Goal: Task Accomplishment & Management: Complete application form

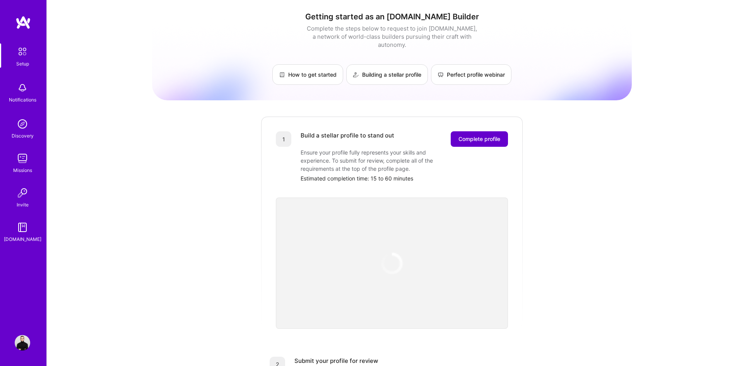
click at [451, 134] on button "Complete profile" at bounding box center [479, 138] width 57 height 15
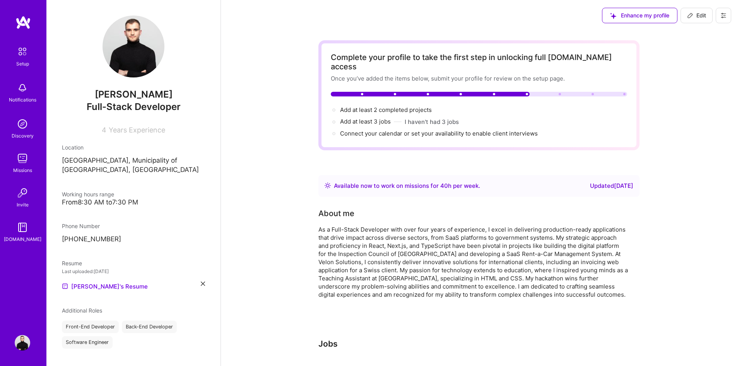
drag, startPoint x: 445, startPoint y: 132, endPoint x: 361, endPoint y: 129, distance: 83.7
click at [361, 129] on div "Complete your profile to take the first step in unlocking full [DOMAIN_NAME] ac…" at bounding box center [479, 95] width 321 height 110
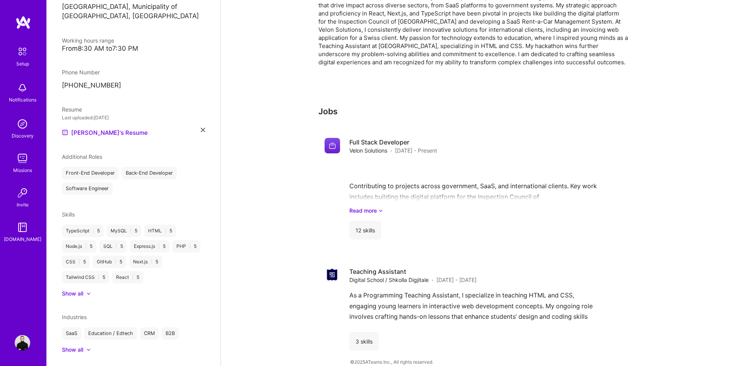
scroll to position [172, 0]
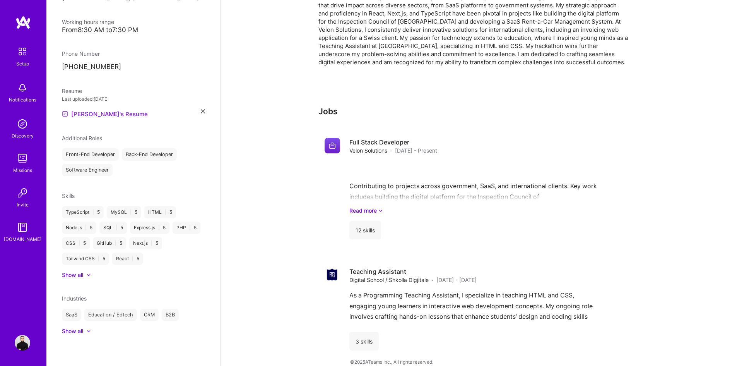
click at [104, 115] on link "[PERSON_NAME]'s Resume" at bounding box center [105, 113] width 86 height 9
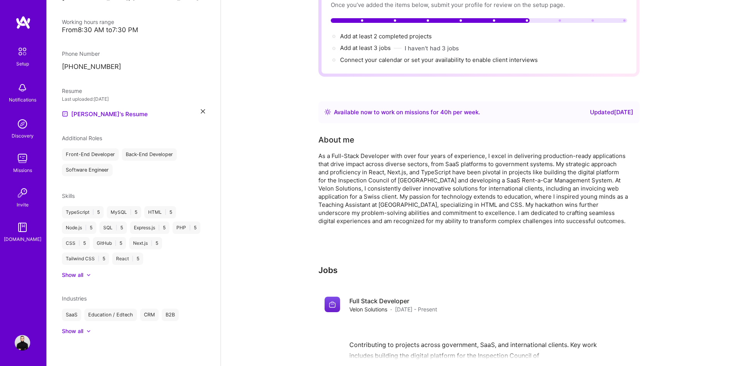
scroll to position [0, 0]
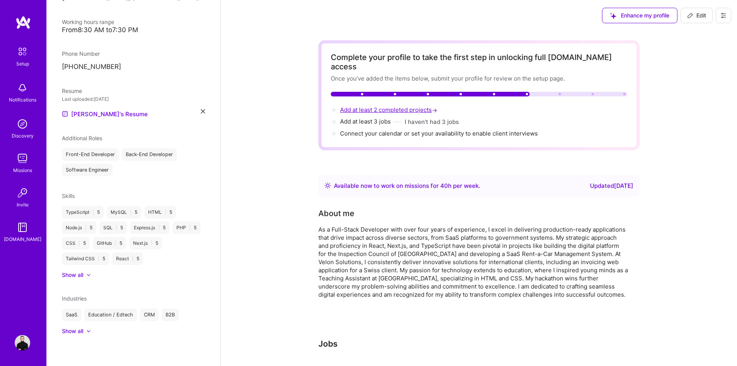
click at [353, 106] on span "Add at least 2 completed projects →" at bounding box center [389, 109] width 99 height 7
select select "MK"
select select "Right Now"
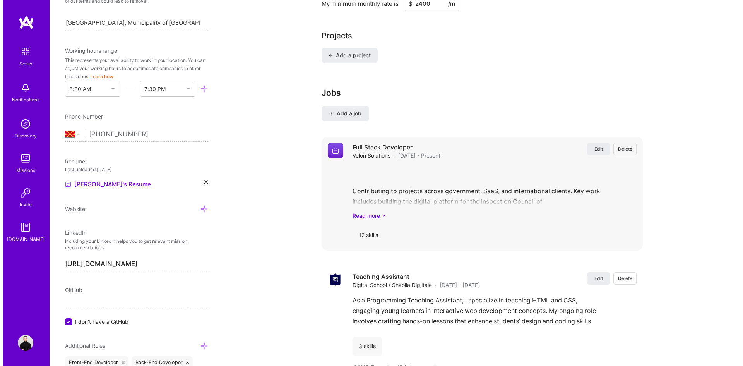
scroll to position [617, 0]
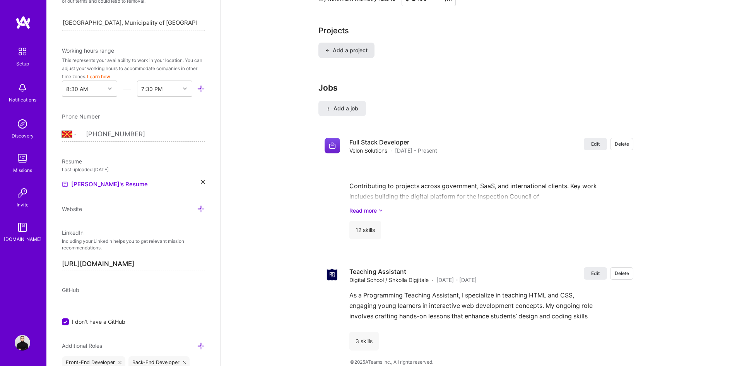
click at [336, 46] on span "Add a project" at bounding box center [346, 50] width 42 height 8
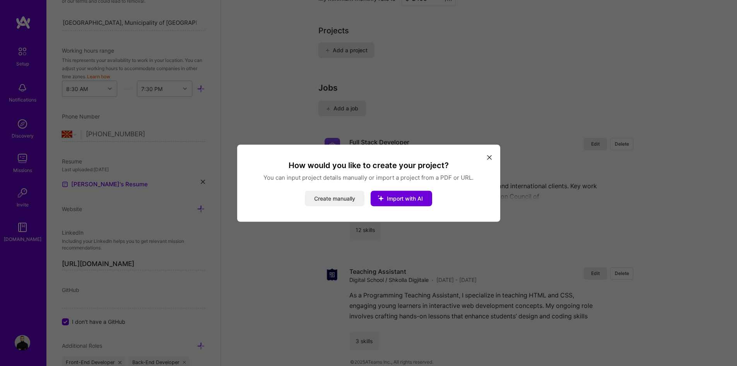
click at [337, 198] on button "Create manually" at bounding box center [335, 197] width 60 height 15
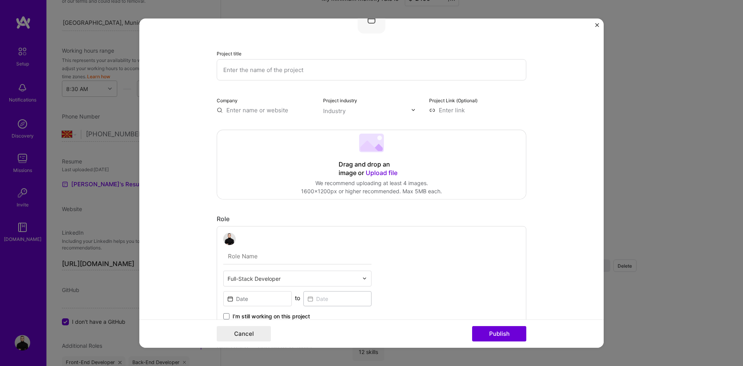
scroll to position [77, 0]
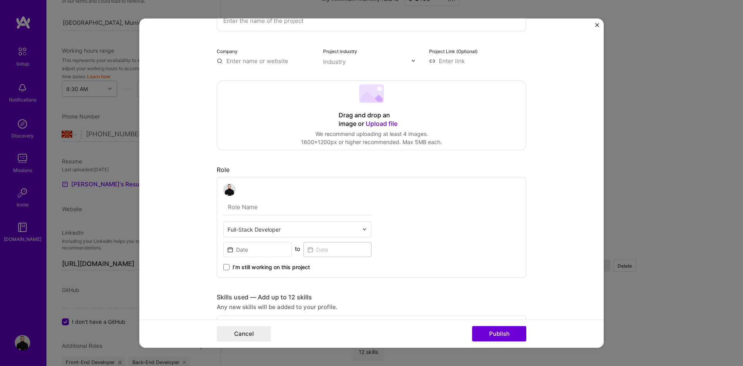
click at [257, 233] on input "text" at bounding box center [293, 229] width 131 height 8
click at [269, 211] on input "text" at bounding box center [297, 207] width 148 height 16
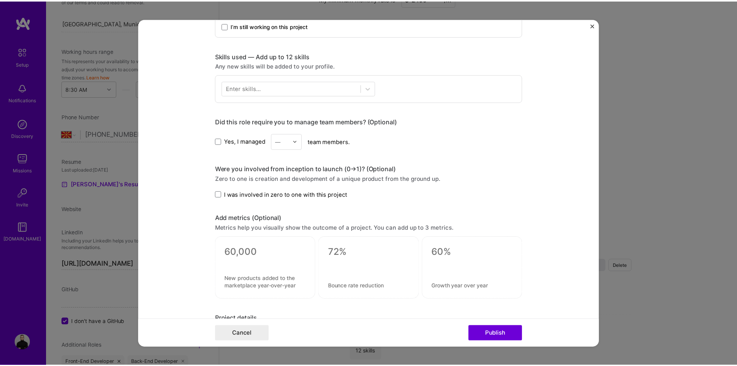
scroll to position [464, 0]
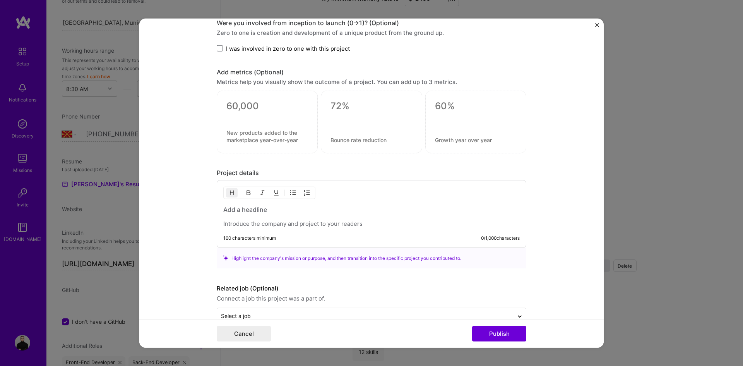
click at [651, 185] on div "Project title Company Project industry Industry Project Link (Optional) Drag an…" at bounding box center [371, 183] width 743 height 366
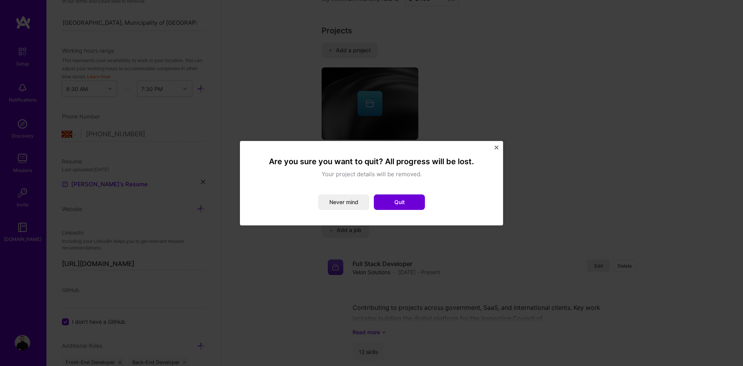
click at [506, 149] on div "Are you sure you want to quit? All progress will be lost. Your project details …" at bounding box center [371, 183] width 743 height 366
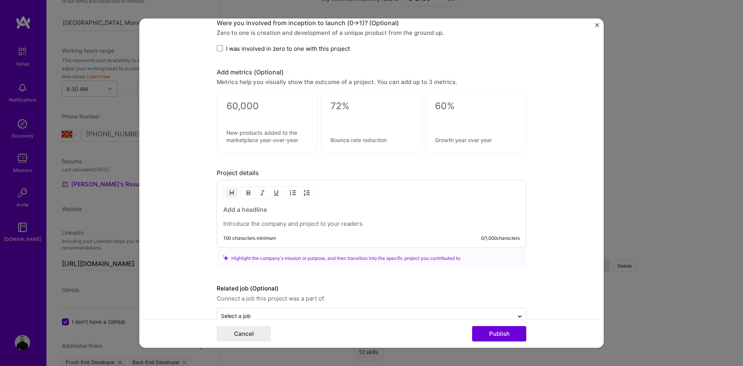
click at [591, 23] on form "Project title Company Project industry Industry Project Link (Optional) Drag an…" at bounding box center [371, 182] width 464 height 329
click at [596, 24] on img "Close" at bounding box center [597, 25] width 4 height 4
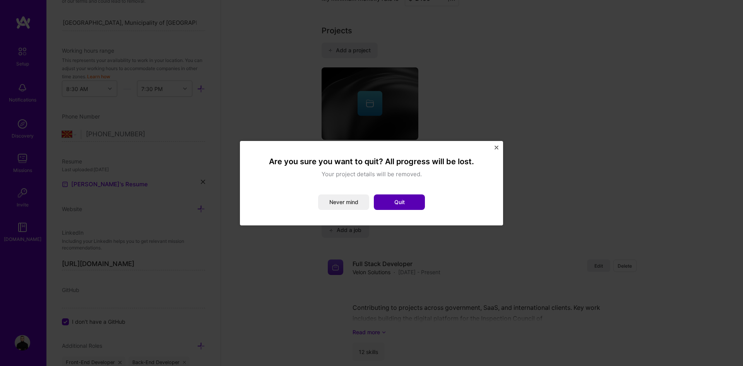
click at [397, 204] on button "Quit" at bounding box center [399, 201] width 51 height 15
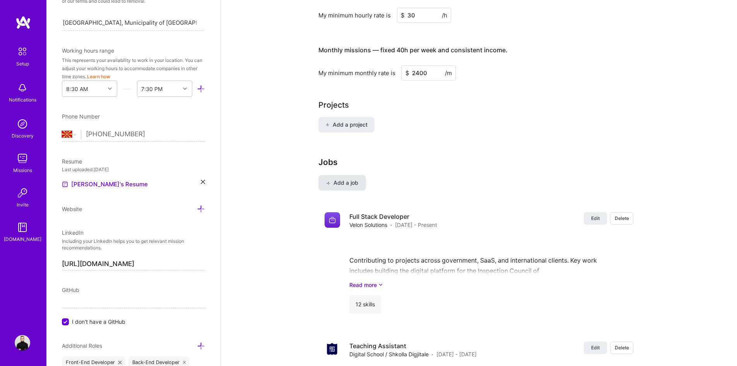
scroll to position [539, 0]
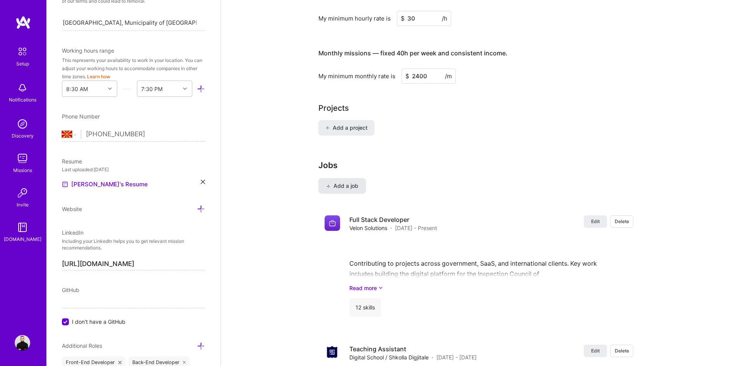
click at [346, 182] on span "Add a job" at bounding box center [342, 186] width 32 height 8
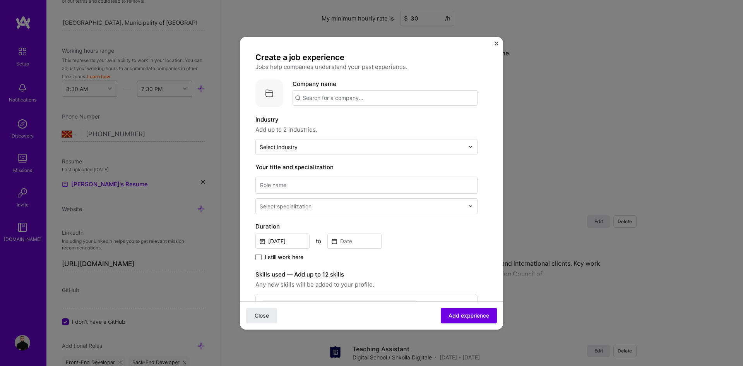
click at [494, 41] on div "Create a job experience Jobs help companies understand your past experience. Co…" at bounding box center [371, 183] width 263 height 293
click at [497, 44] on img "Close" at bounding box center [497, 43] width 4 height 4
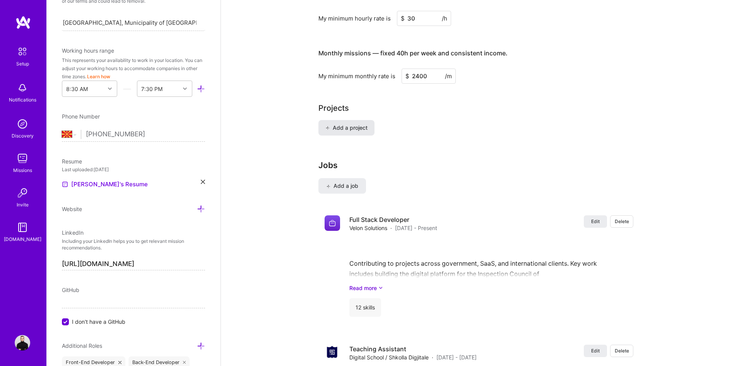
click at [365, 120] on button "Add a project" at bounding box center [347, 127] width 56 height 15
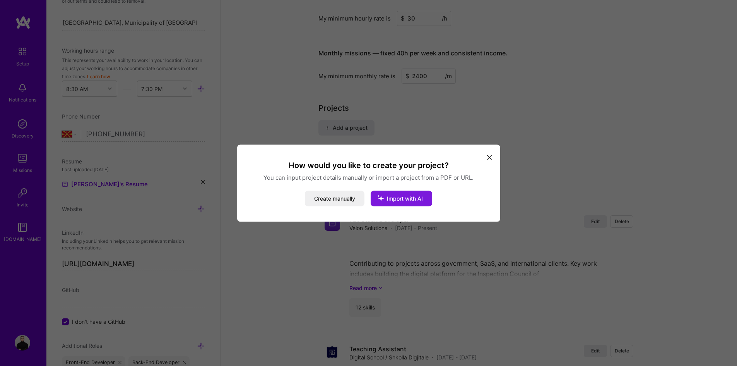
click at [383, 202] on icon "modal" at bounding box center [381, 198] width 20 height 20
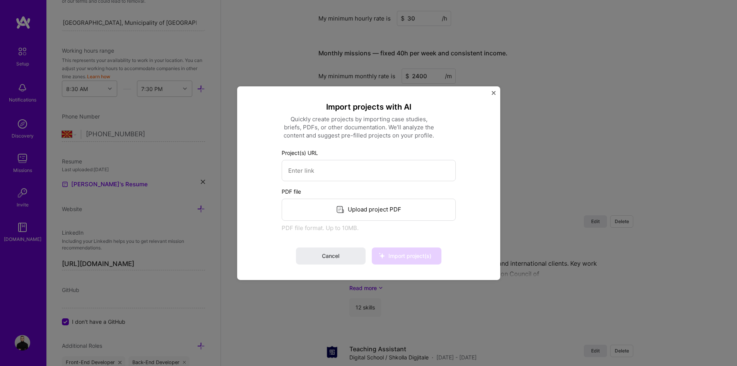
click at [337, 217] on div "Upload project PDF" at bounding box center [369, 209] width 174 height 22
click at [398, 257] on span "Import project(s)" at bounding box center [410, 255] width 43 height 7
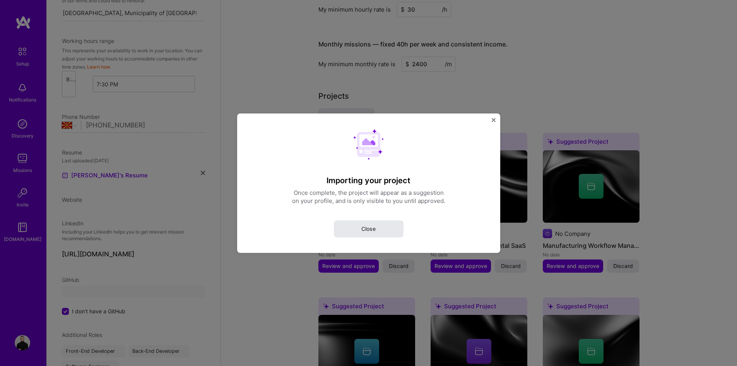
select select "MK"
select select "Right Now"
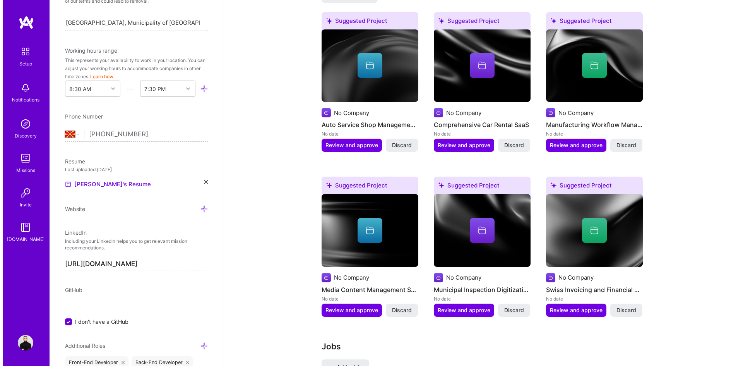
scroll to position [601, 0]
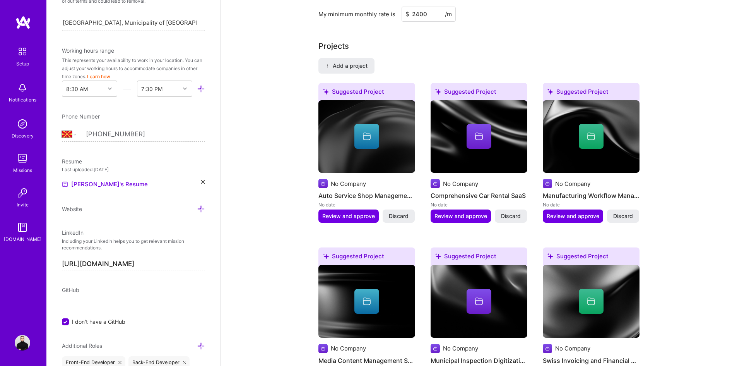
click at [356, 214] on div "Suggested Project No Company Auto Service Shop Management System No date Review…" at bounding box center [367, 157] width 97 height 149
click at [355, 212] on span "Review and approve" at bounding box center [348, 216] width 53 height 8
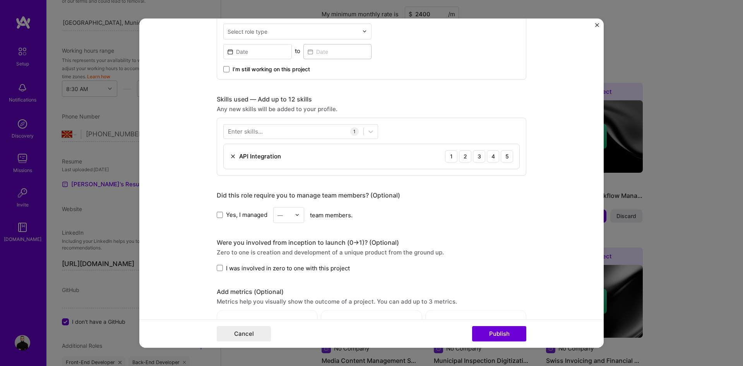
scroll to position [310, 0]
click at [240, 133] on div "Enter skills..." at bounding box center [245, 132] width 35 height 8
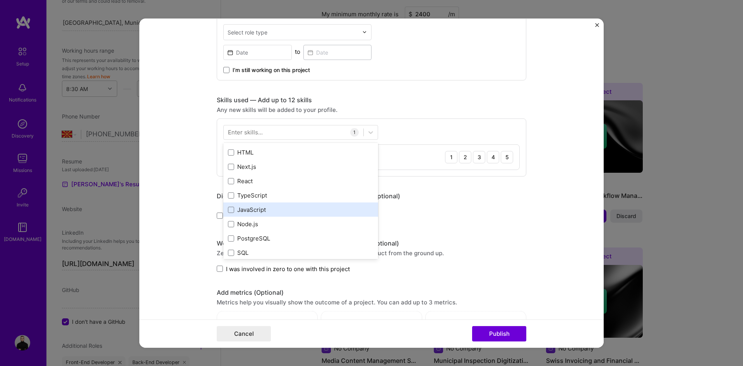
scroll to position [39, 0]
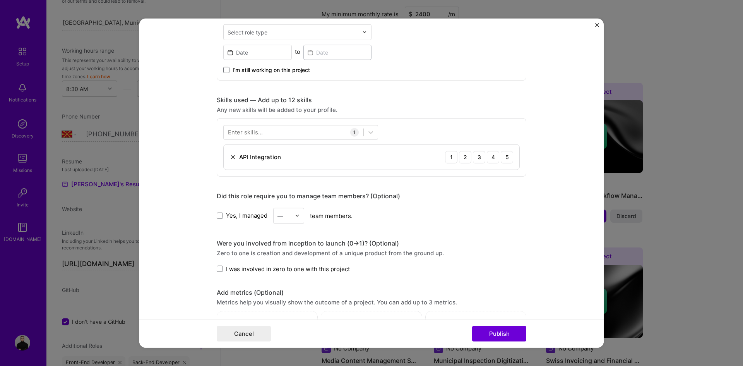
click at [196, 127] on form "Editing suggested project This project is suggested based on your LinkedIn, res…" at bounding box center [371, 182] width 464 height 329
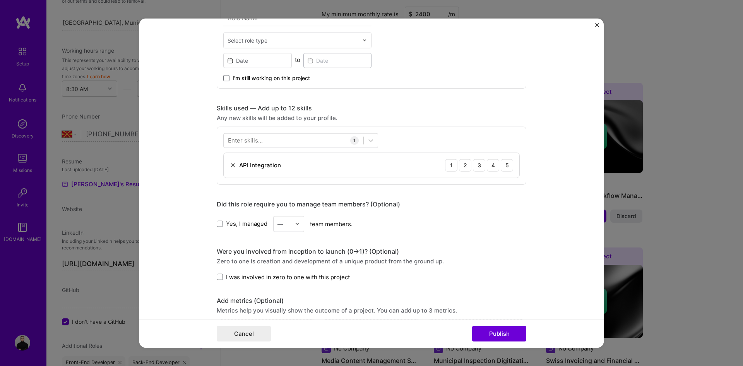
scroll to position [310, 0]
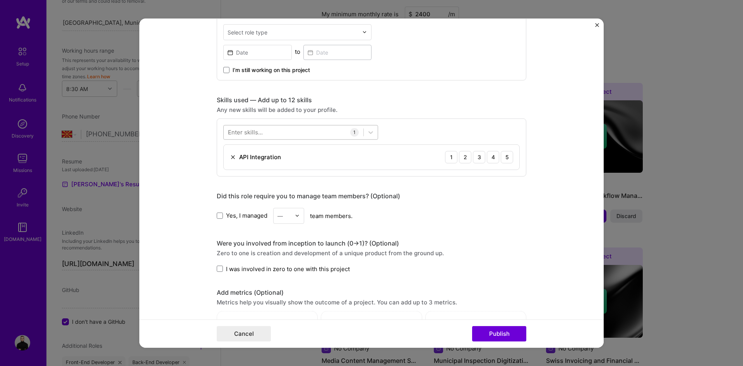
click at [232, 137] on div at bounding box center [294, 132] width 140 height 13
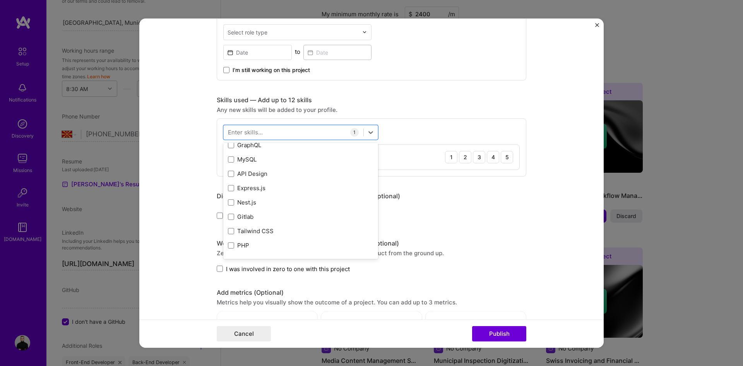
scroll to position [194, 0]
click at [236, 242] on div "PHP" at bounding box center [301, 242] width 146 height 8
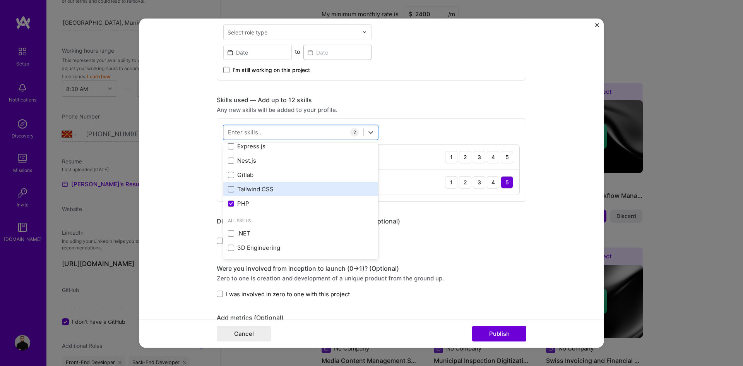
click at [247, 194] on div "Tailwind CSS" at bounding box center [300, 189] width 155 height 14
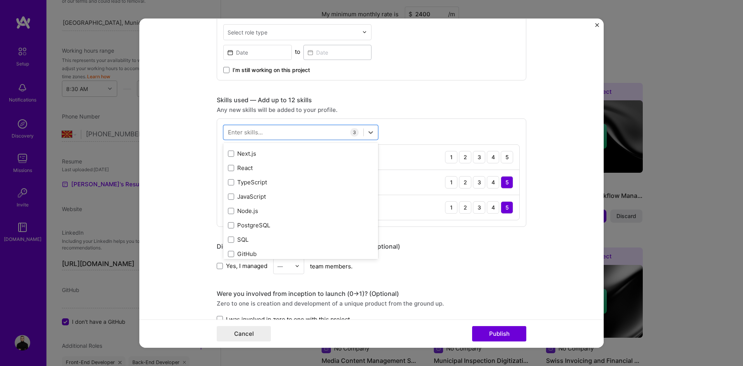
scroll to position [0, 0]
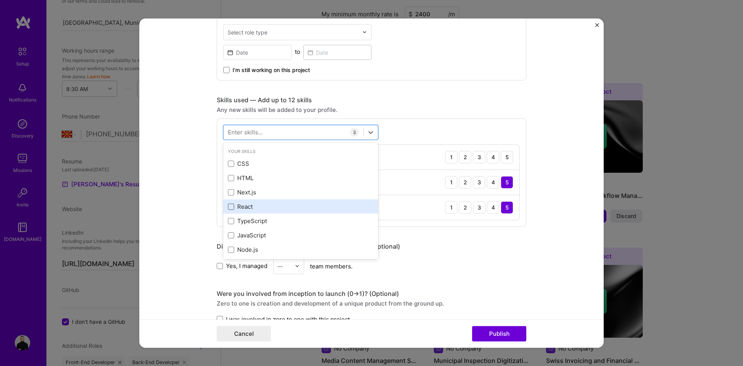
click at [228, 204] on span at bounding box center [231, 207] width 6 height 6
click at [0, 0] on input "checkbox" at bounding box center [0, 0] width 0 height 0
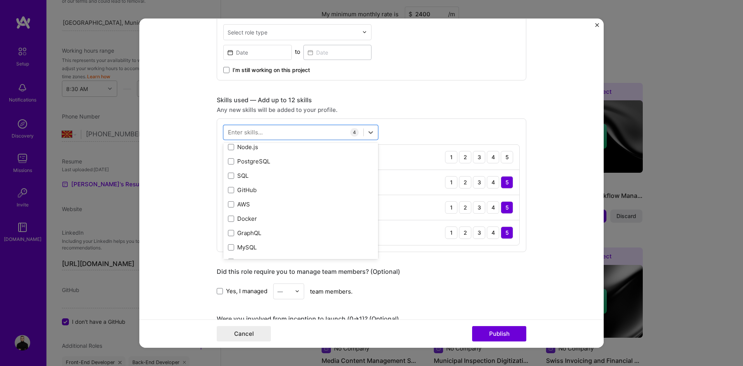
scroll to position [116, 0]
click at [232, 163] on div "SQL" at bounding box center [301, 162] width 146 height 8
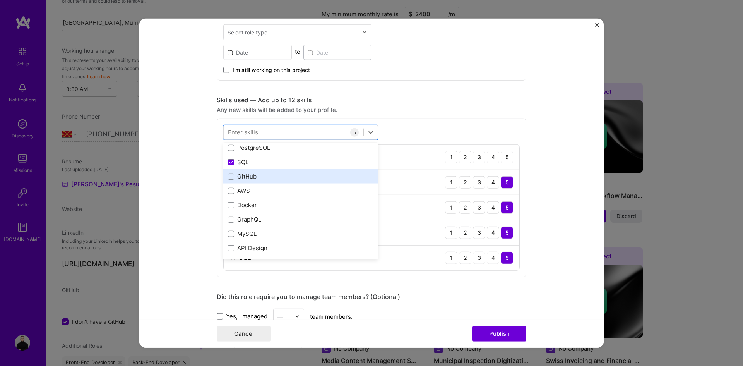
click at [230, 171] on div "GitHub" at bounding box center [300, 176] width 155 height 14
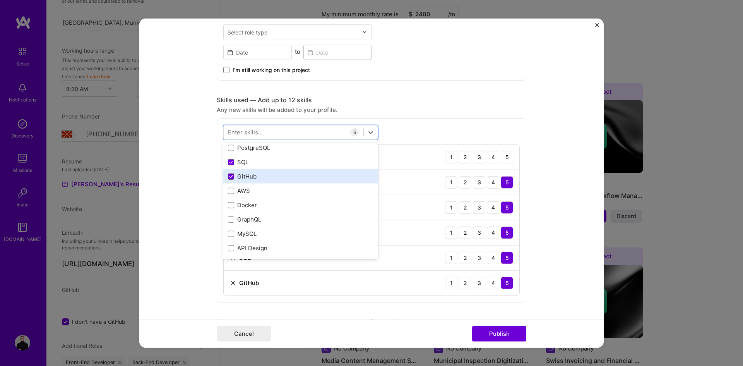
click at [229, 175] on icon at bounding box center [231, 176] width 4 height 3
click at [0, 0] on input "checkbox" at bounding box center [0, 0] width 0 height 0
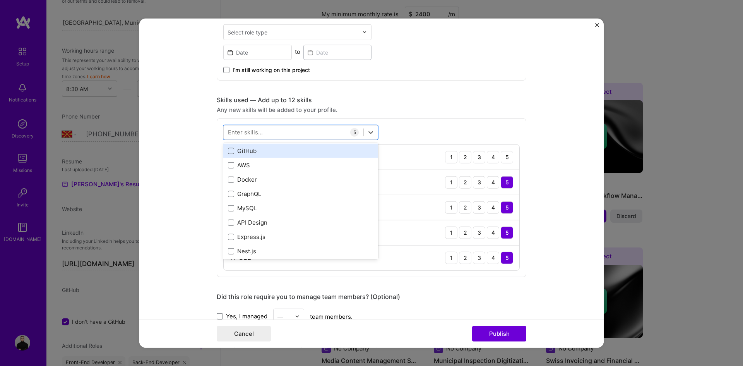
scroll to position [155, 0]
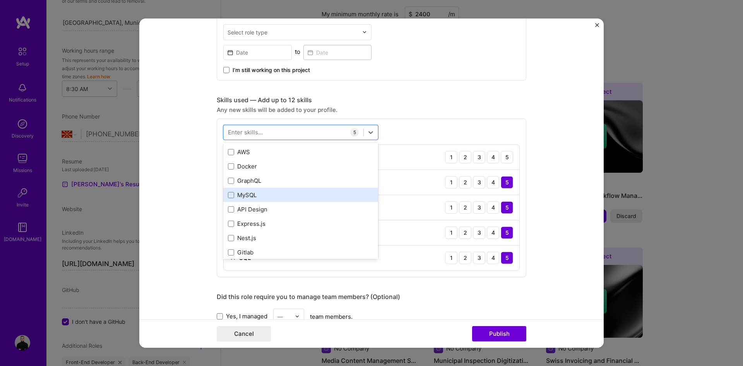
click at [228, 198] on div "MySQL" at bounding box center [301, 195] width 146 height 8
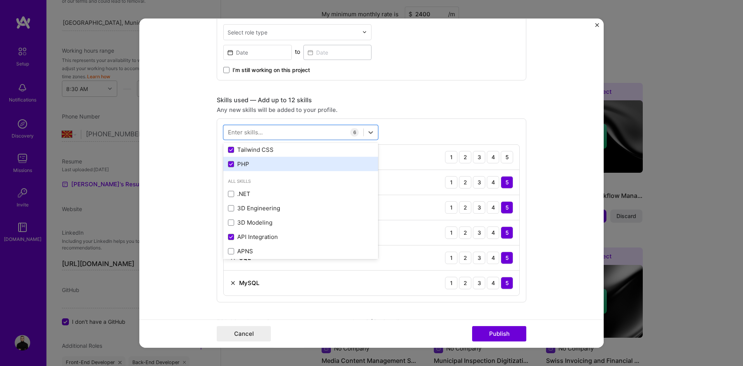
scroll to position [310, 0]
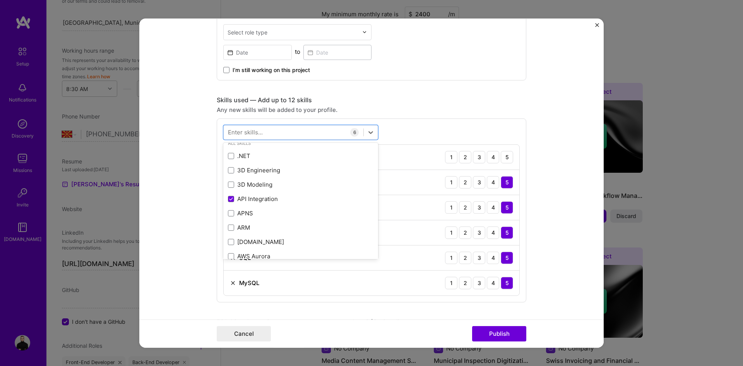
click at [519, 146] on div "option MySQL, selected. option APNS focused, 0 of 2. 378 results available. Use…" at bounding box center [372, 210] width 310 height 184
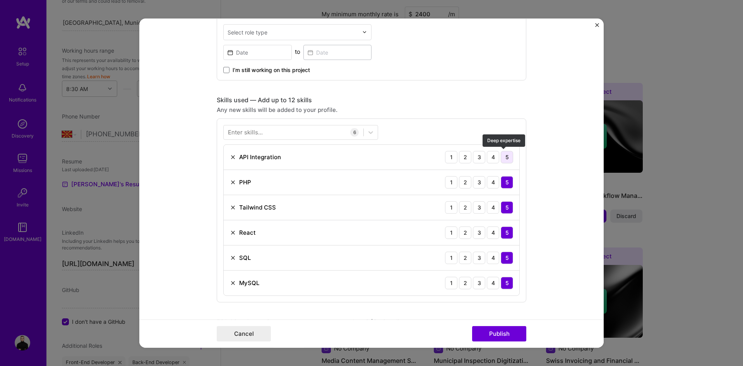
click at [502, 155] on div "5" at bounding box center [507, 157] width 12 height 12
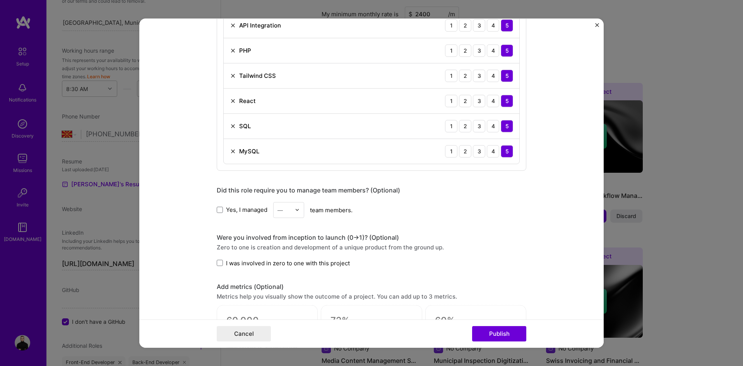
scroll to position [464, 0]
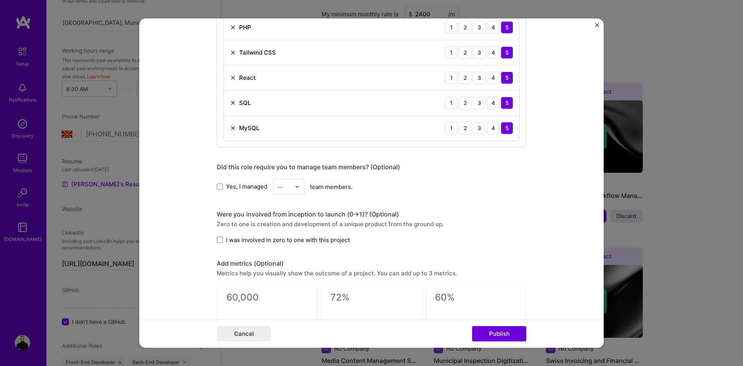
click at [226, 237] on span "I was involved in zero to one with this project" at bounding box center [288, 239] width 124 height 8
click at [0, 0] on input "I was involved in zero to one with this project" at bounding box center [0, 0] width 0 height 0
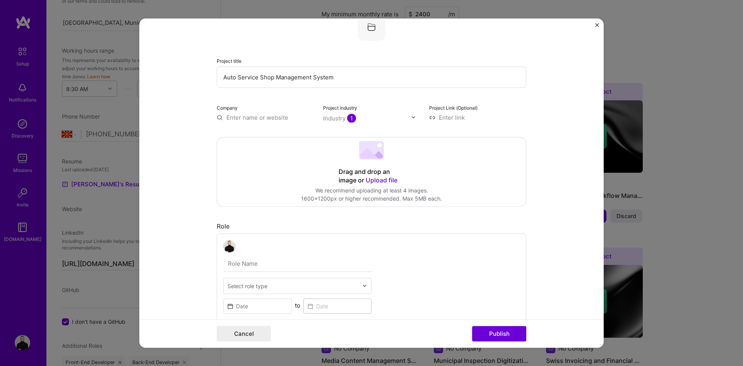
scroll to position [0, 0]
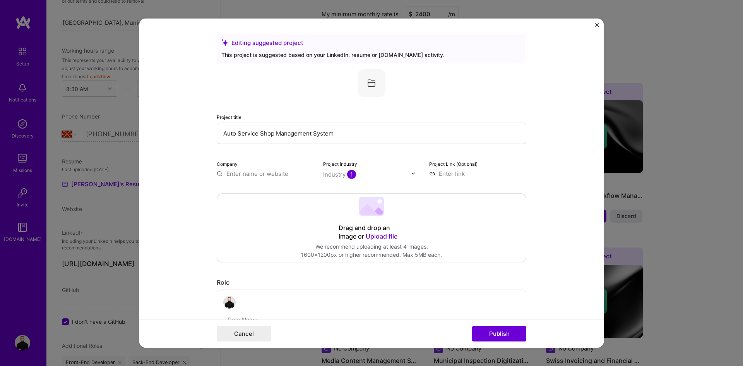
click at [340, 175] on div "Industry 1" at bounding box center [339, 174] width 33 height 8
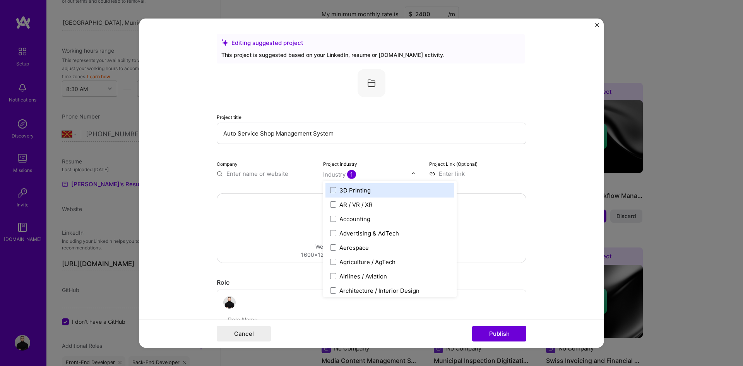
click at [401, 173] on input "text" at bounding box center [367, 174] width 88 height 8
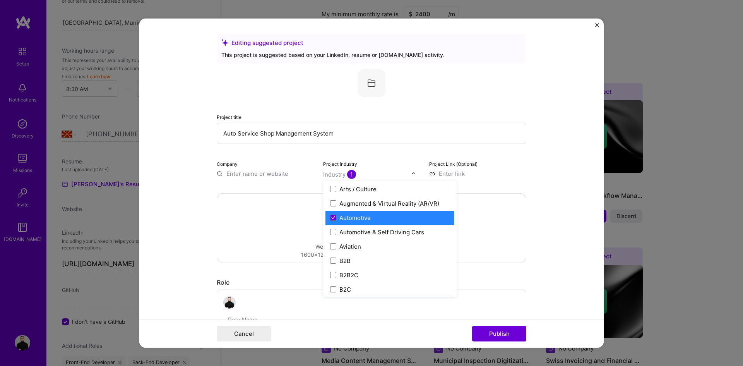
scroll to position [77, 0]
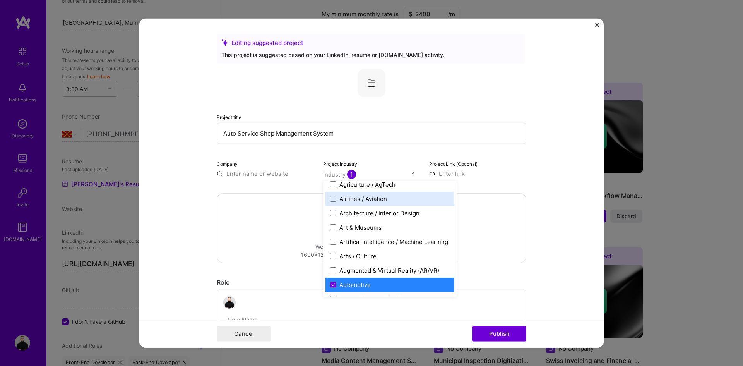
click at [551, 165] on form "Editing suggested project This project is suggested based on your LinkedIn, res…" at bounding box center [371, 182] width 464 height 329
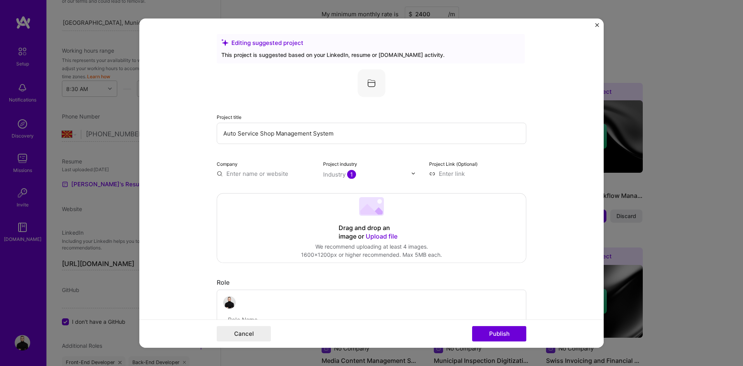
click at [388, 218] on div "Drag and drop an image or Upload file Upload file We recommend uploading at lea…" at bounding box center [371, 227] width 309 height 69
click at [210, 224] on form "Editing suggested project This project is suggested based on your LinkedIn, res…" at bounding box center [371, 182] width 464 height 329
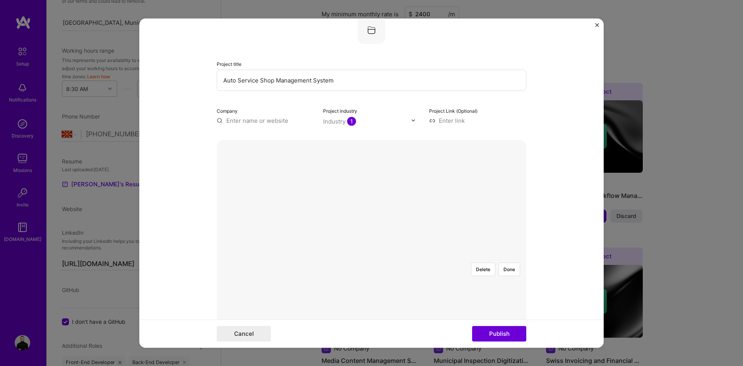
scroll to position [116, 0]
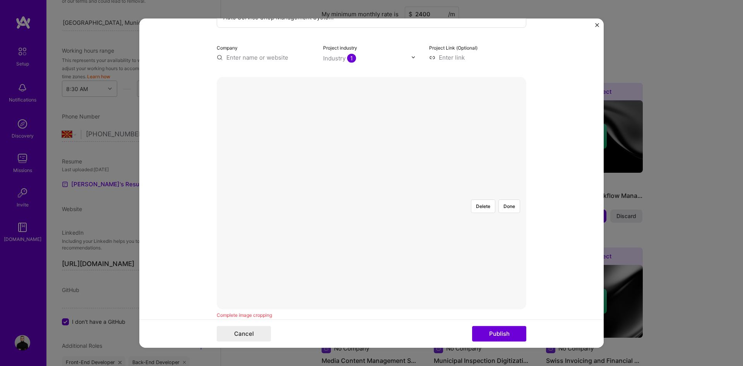
click at [421, 224] on div at bounding box center [525, 271] width 209 height 157
click at [440, 193] on div at bounding box center [530, 271] width 209 height 157
click at [510, 199] on button "Done" at bounding box center [509, 206] width 22 height 14
click at [399, 230] on div at bounding box center [473, 269] width 203 height 152
click at [509, 199] on button "Done" at bounding box center [509, 206] width 22 height 14
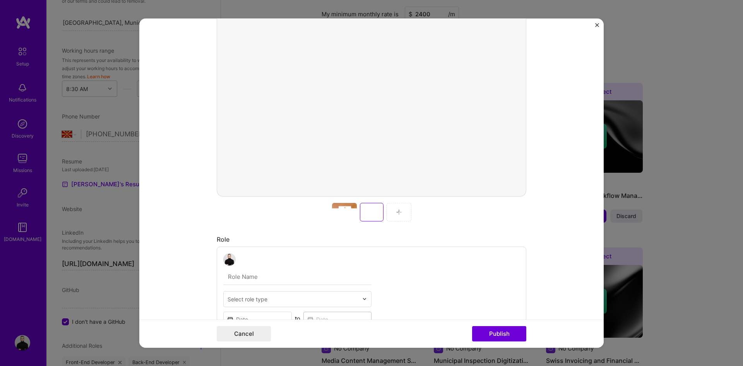
scroll to position [271, 0]
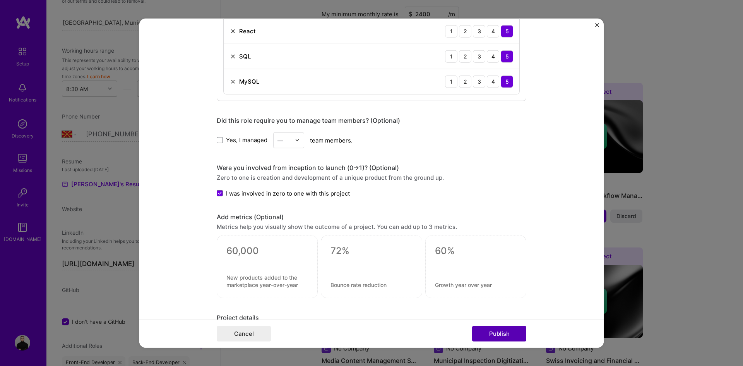
click at [490, 329] on button "Publish" at bounding box center [499, 333] width 54 height 15
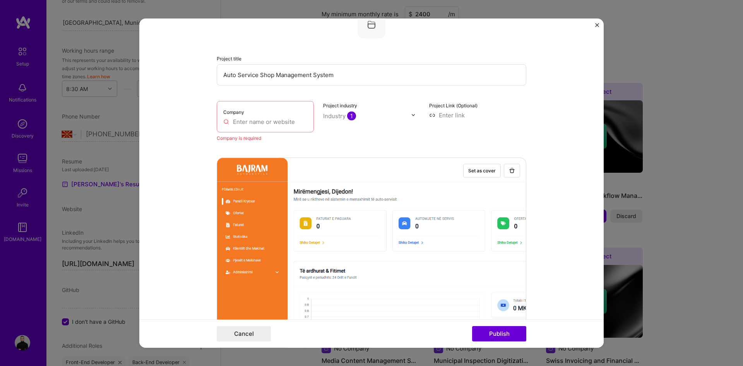
scroll to position [51, 0]
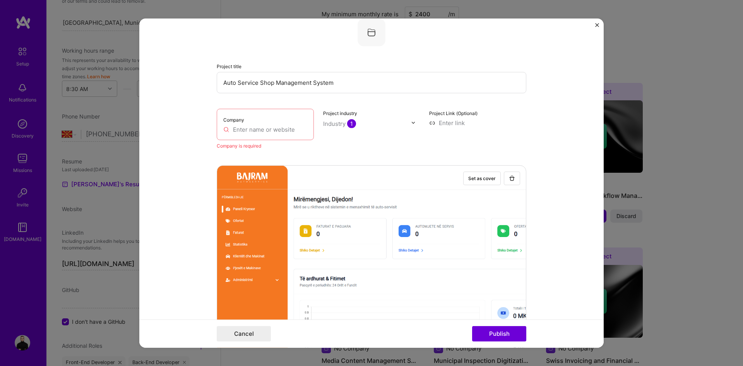
click at [238, 124] on div "Company" at bounding box center [265, 123] width 97 height 31
click at [244, 127] on input "text" at bounding box center [265, 129] width 84 height 8
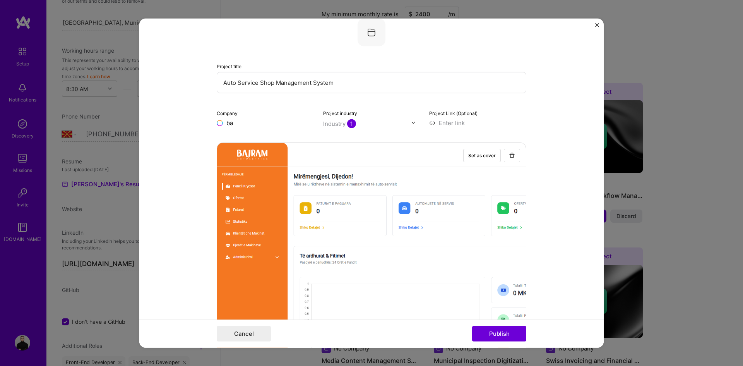
type input "b"
type input "Bajram Auto Service Managment System"
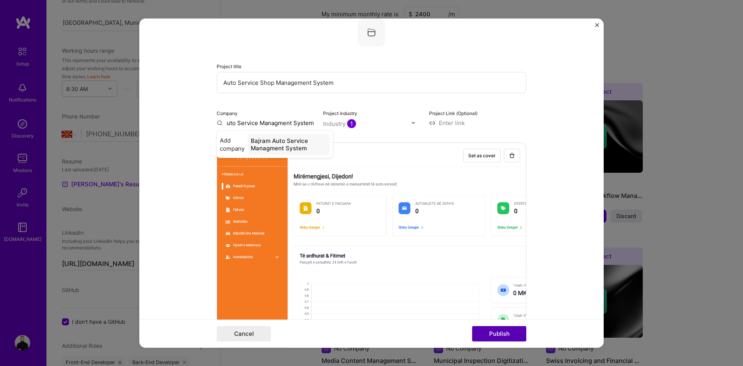
click at [492, 336] on button "Publish" at bounding box center [499, 333] width 54 height 15
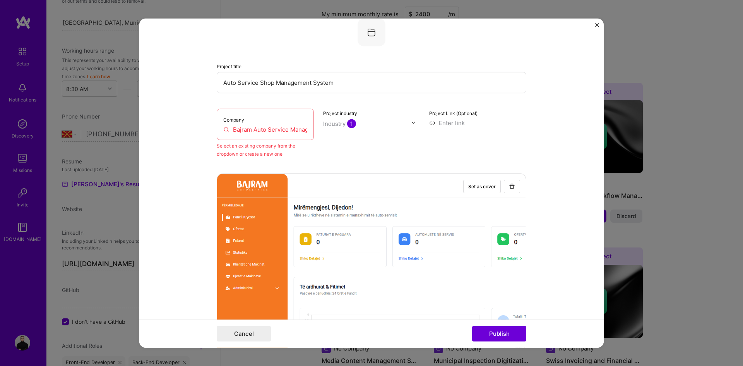
click at [286, 127] on input "Bajram Auto Service Managment System" at bounding box center [265, 129] width 84 height 8
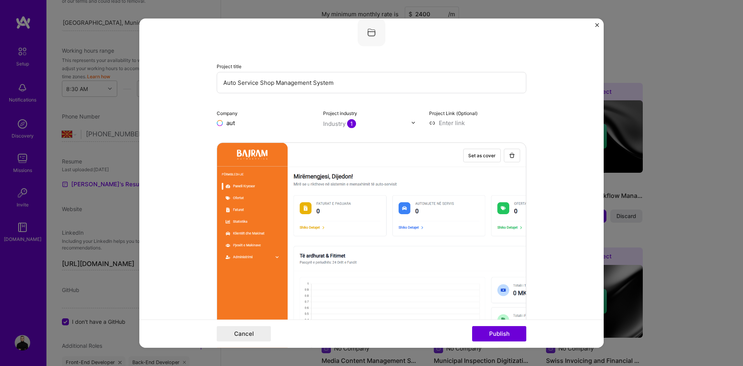
type input "auto"
type input "Bajram AutoService"
click at [265, 136] on div "Bajram AutoService" at bounding box center [291, 141] width 62 height 14
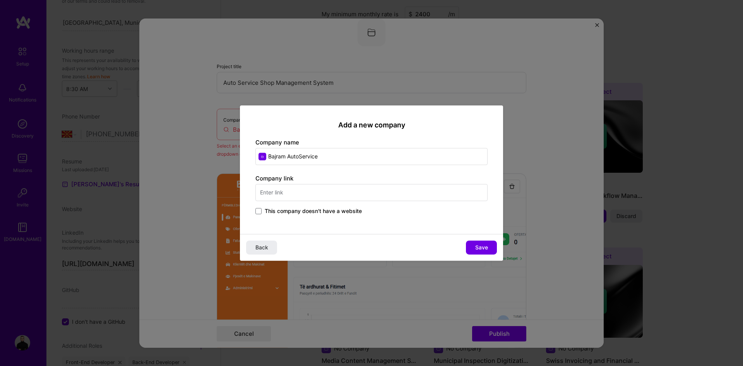
click at [485, 232] on div "Add a new company Company name Bajram AutoService Company link This company doe…" at bounding box center [371, 169] width 263 height 129
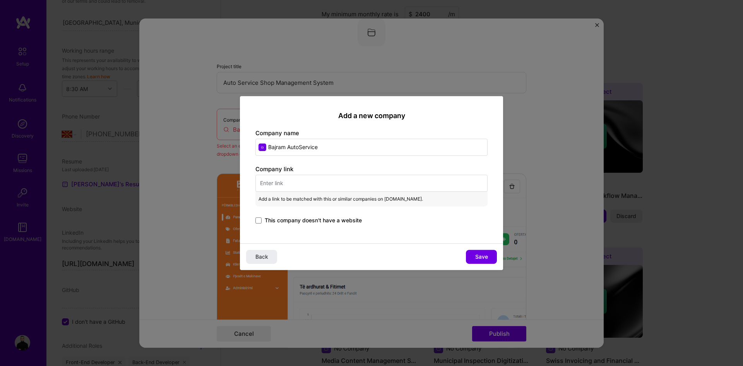
click at [343, 222] on span "This company doesn't have a website" at bounding box center [313, 220] width 97 height 8
click at [0, 0] on input "This company doesn't have a website" at bounding box center [0, 0] width 0 height 0
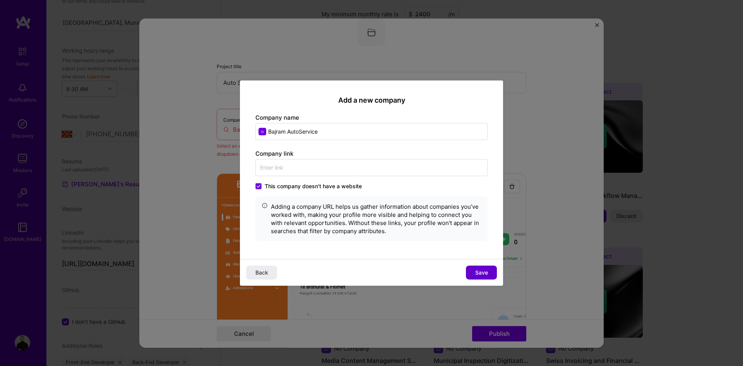
click at [480, 269] on span "Save" at bounding box center [481, 273] width 13 height 8
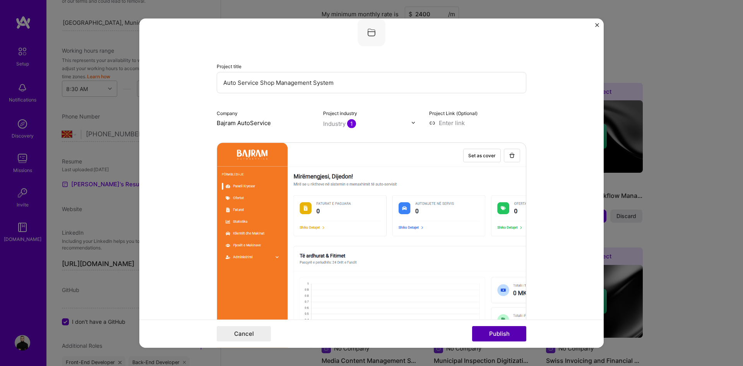
click at [508, 330] on button "Publish" at bounding box center [499, 333] width 54 height 15
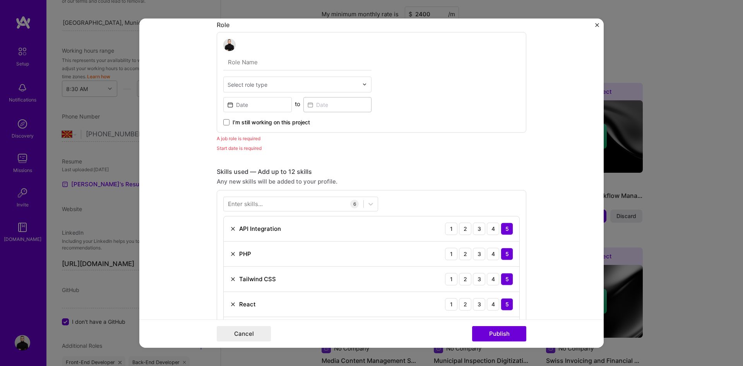
scroll to position [445, 0]
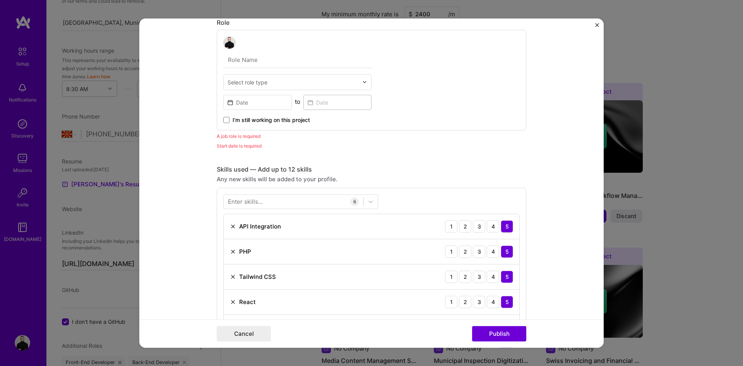
click at [228, 120] on label "I’m still working on this project" at bounding box center [266, 120] width 87 height 8
click at [0, 0] on input "I’m still working on this project" at bounding box center [0, 0] width 0 height 0
click at [247, 120] on span "I’m still working on this project" at bounding box center [271, 120] width 77 height 8
click at [0, 0] on input "I’m still working on this project" at bounding box center [0, 0] width 0 height 0
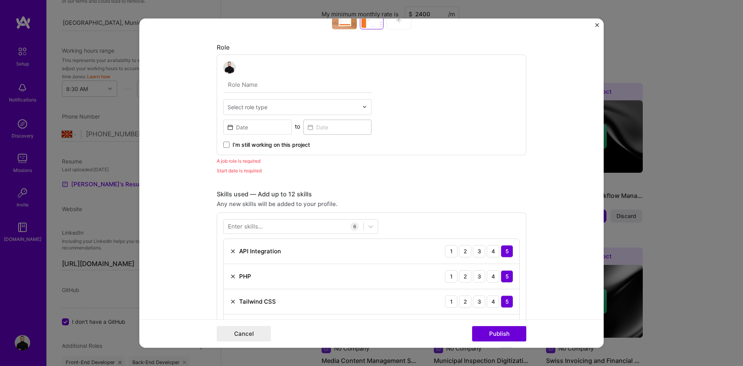
scroll to position [407, 0]
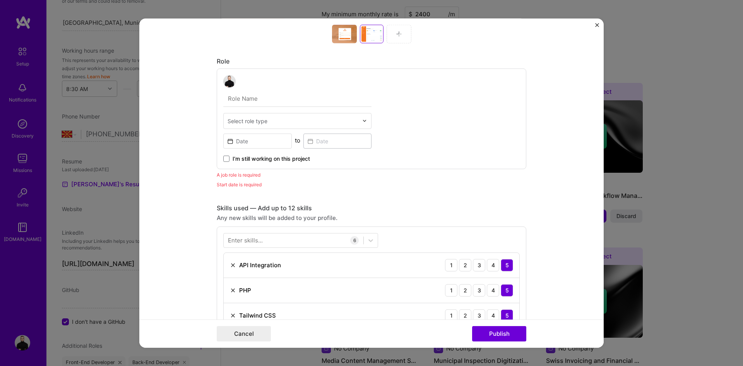
click at [278, 120] on input "text" at bounding box center [293, 120] width 131 height 8
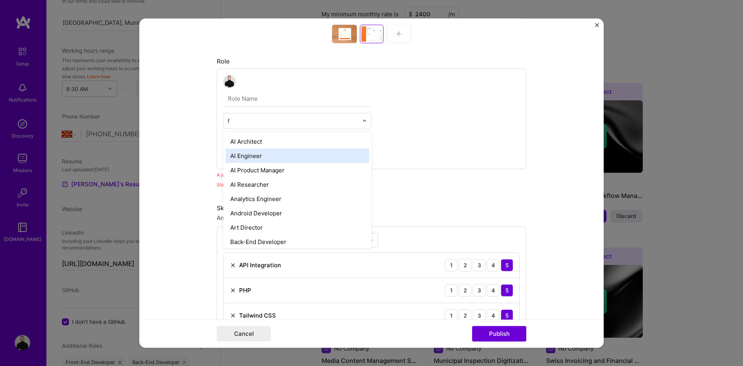
type input "fu"
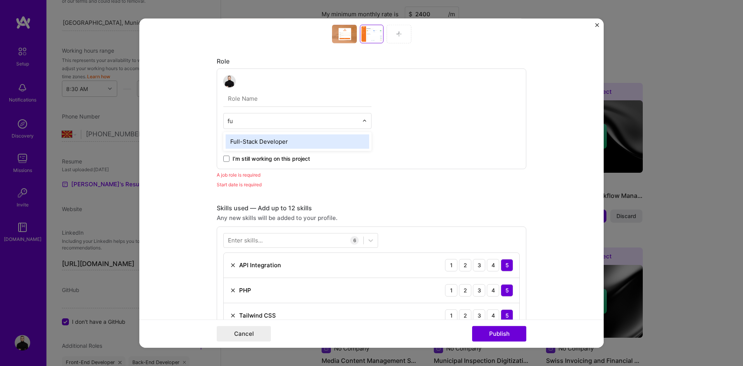
click at [273, 139] on div "Full-Stack Developer" at bounding box center [298, 141] width 144 height 14
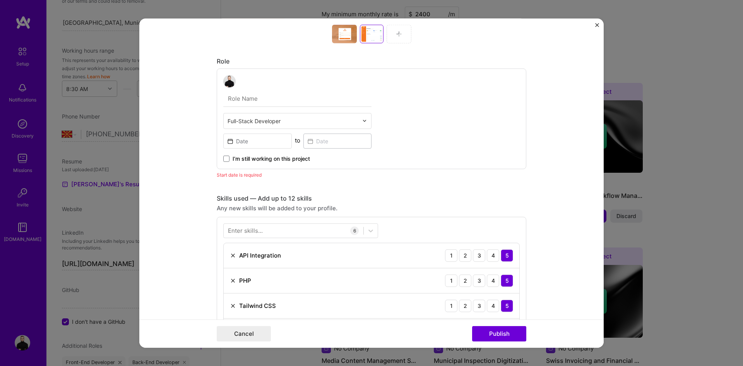
click at [509, 344] on div "Cancel Publish" at bounding box center [371, 333] width 464 height 28
click at [504, 339] on button "Publish" at bounding box center [499, 333] width 54 height 15
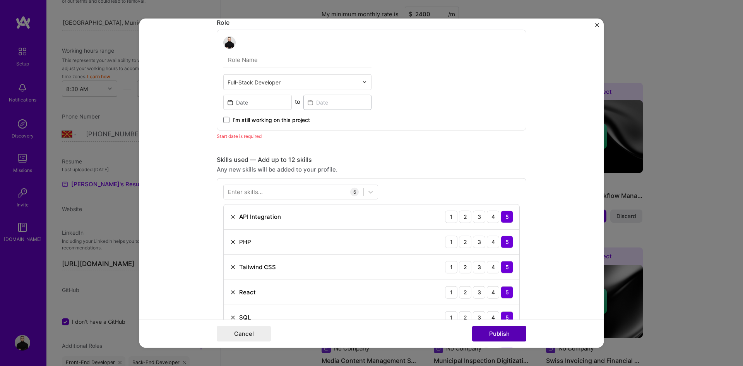
click at [500, 334] on button "Publish" at bounding box center [499, 333] width 54 height 15
click at [238, 96] on input at bounding box center [257, 101] width 69 height 15
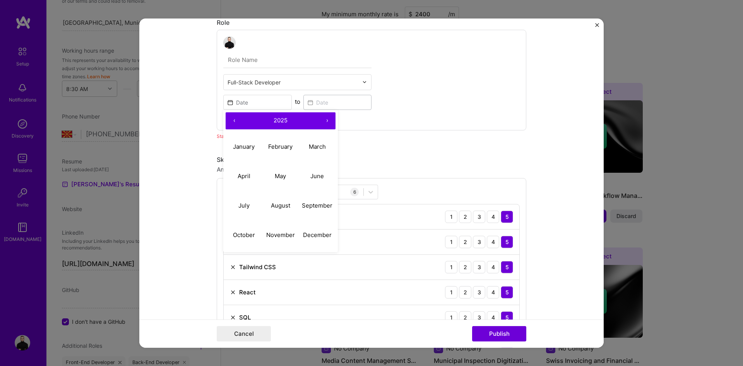
click at [231, 121] on button "‹" at bounding box center [234, 120] width 17 height 17
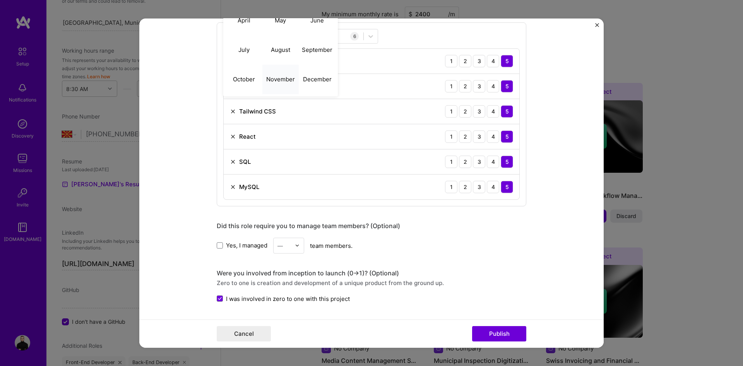
scroll to position [523, 0]
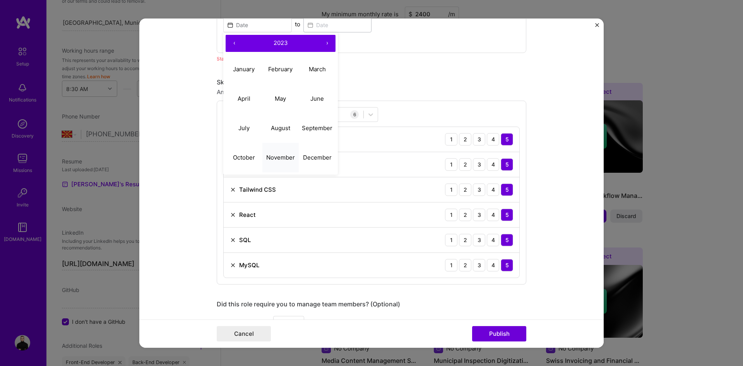
click at [278, 157] on abbr "November" at bounding box center [280, 157] width 29 height 7
type input "[DATE]"
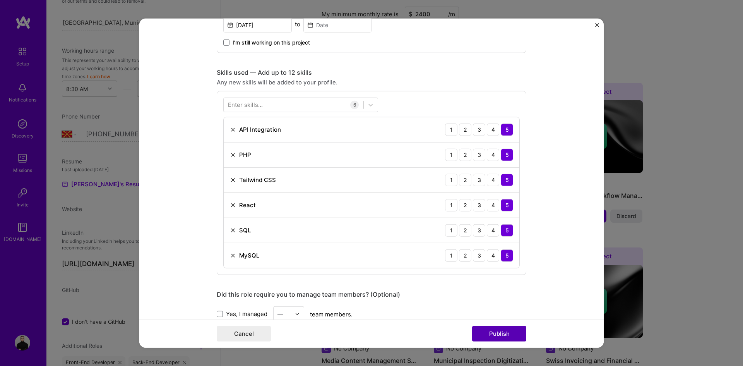
click at [498, 337] on button "Publish" at bounding box center [499, 333] width 54 height 15
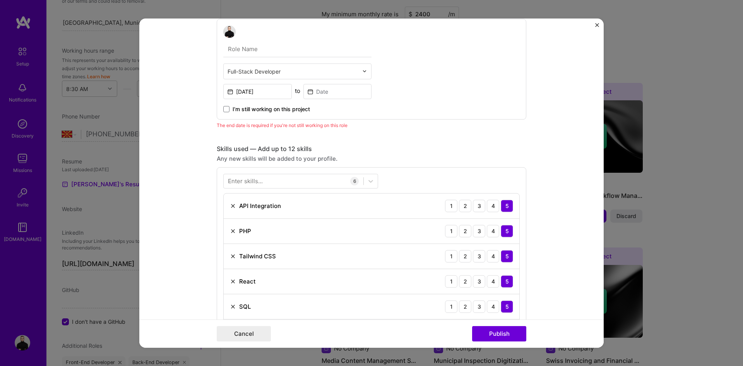
scroll to position [445, 0]
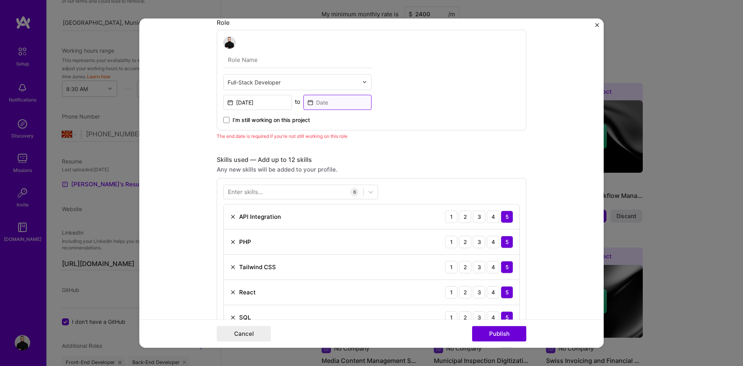
click at [321, 103] on input at bounding box center [337, 101] width 69 height 15
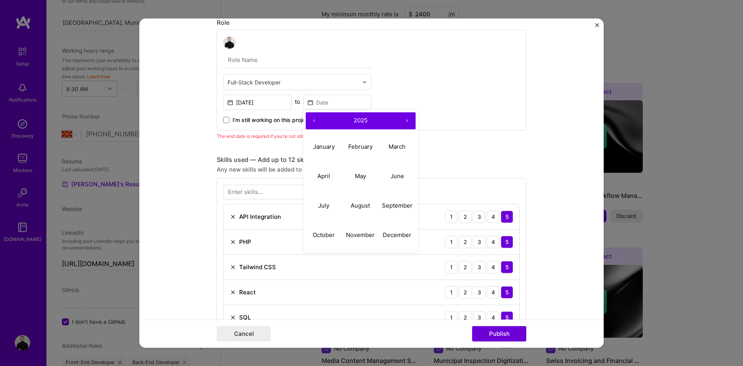
click at [318, 119] on button "‹" at bounding box center [314, 120] width 17 height 17
click at [394, 149] on abbr "March" at bounding box center [397, 146] width 17 height 7
type input "[DATE]"
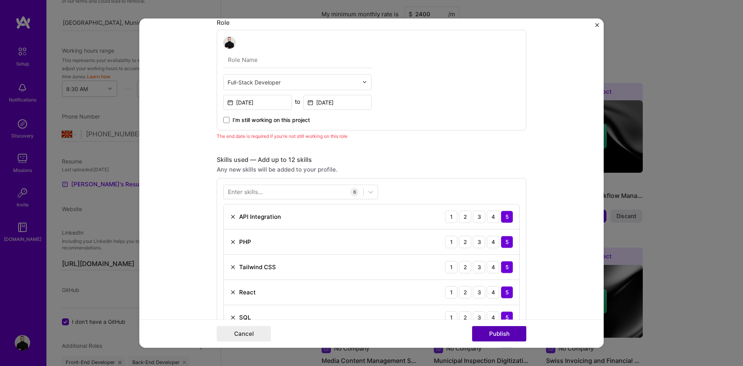
click at [510, 337] on button "Publish" at bounding box center [499, 333] width 54 height 15
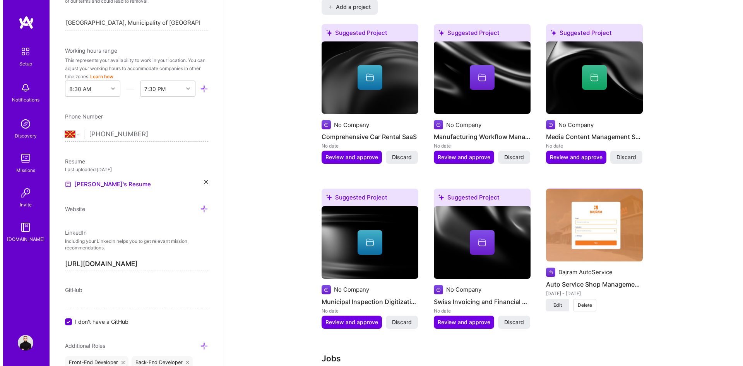
scroll to position [678, 0]
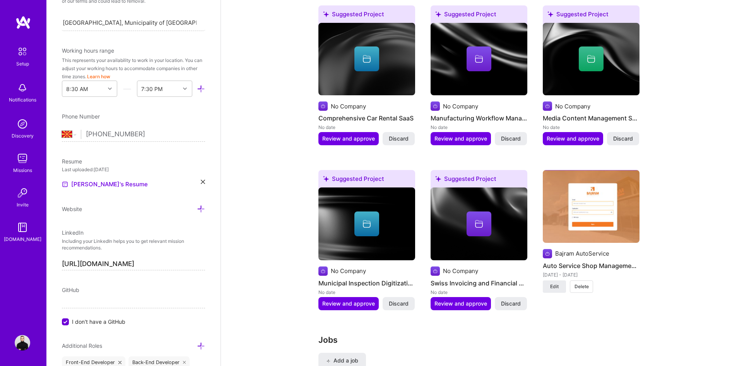
click at [496, 217] on div at bounding box center [479, 223] width 97 height 25
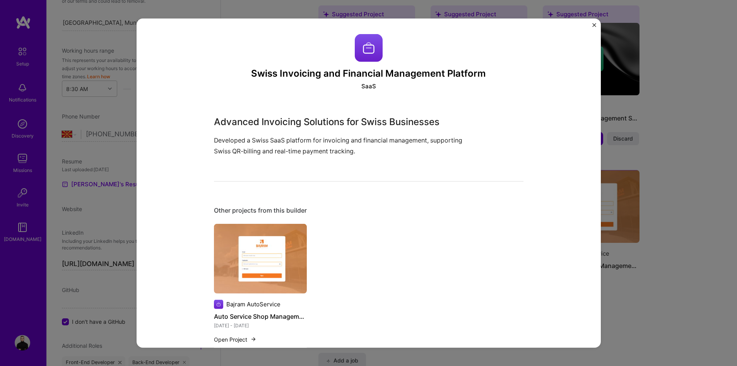
click at [496, 217] on div "Other projects from this builder Bajram AutoService Auto Service Shop Managemen…" at bounding box center [369, 279] width 310 height 146
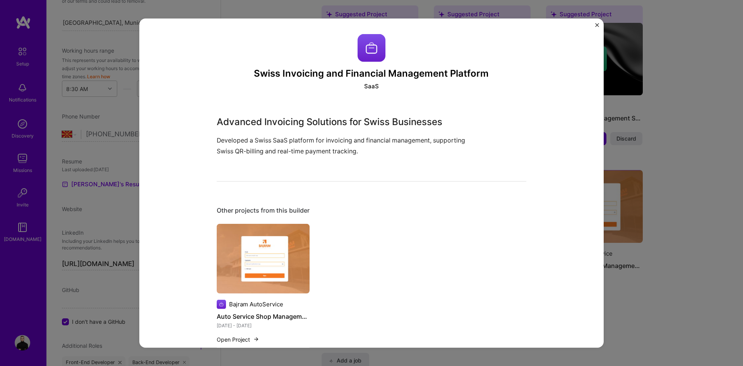
scroll to position [20, 0]
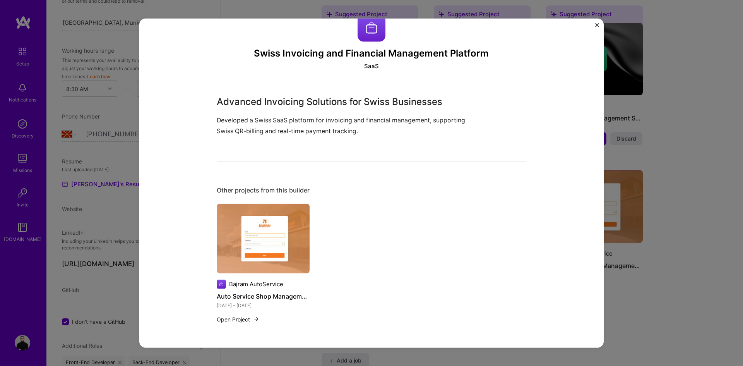
click at [424, 194] on div "Other projects from this builder" at bounding box center [372, 190] width 310 height 8
click at [648, 219] on div "Swiss Invoicing and Financial Management Platform SaaS Advanced Invoicing Solut…" at bounding box center [371, 183] width 743 height 366
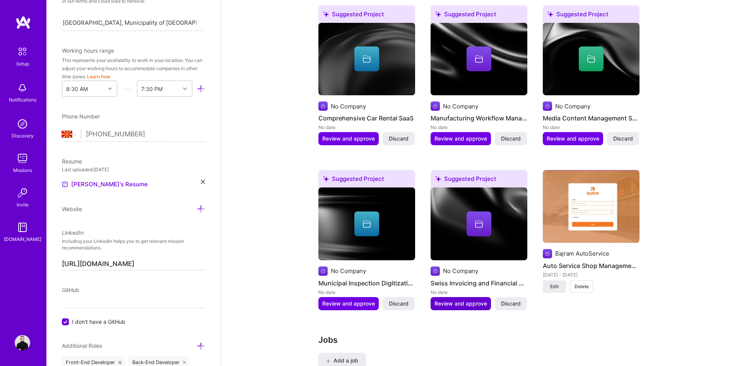
click at [459, 300] on span "Review and approve" at bounding box center [461, 304] width 53 height 8
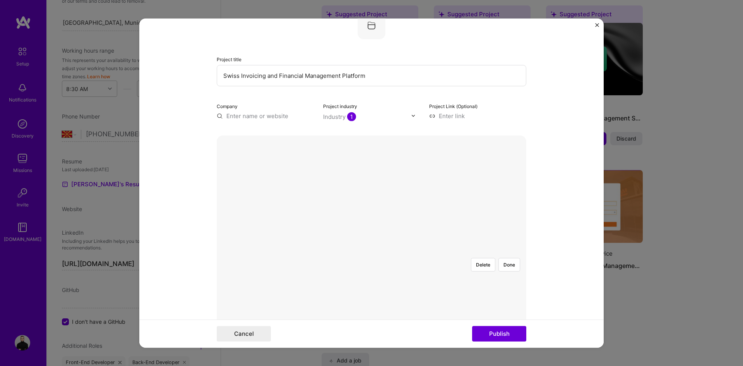
scroll to position [155, 0]
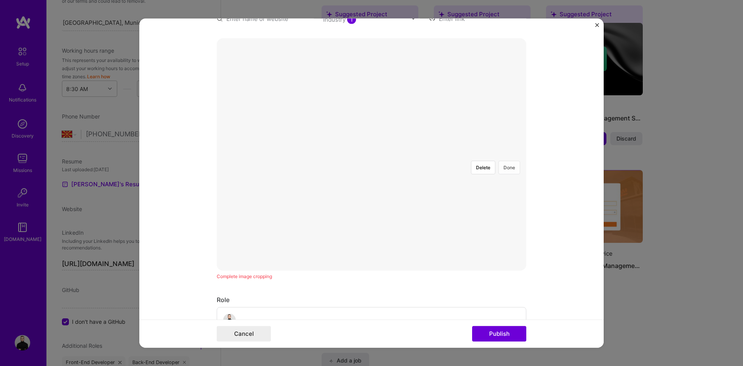
click at [500, 160] on button "Done" at bounding box center [509, 167] width 22 height 14
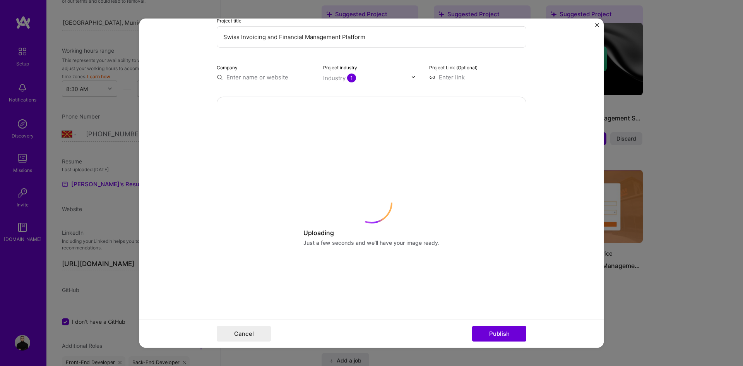
scroll to position [0, 0]
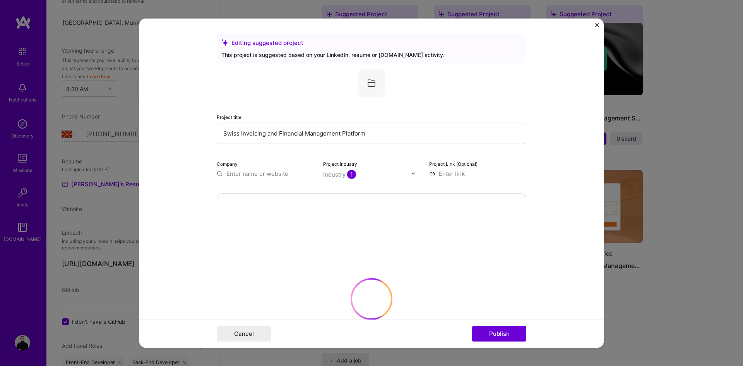
click at [226, 174] on input "text" at bounding box center [265, 173] width 97 height 8
type input "f"
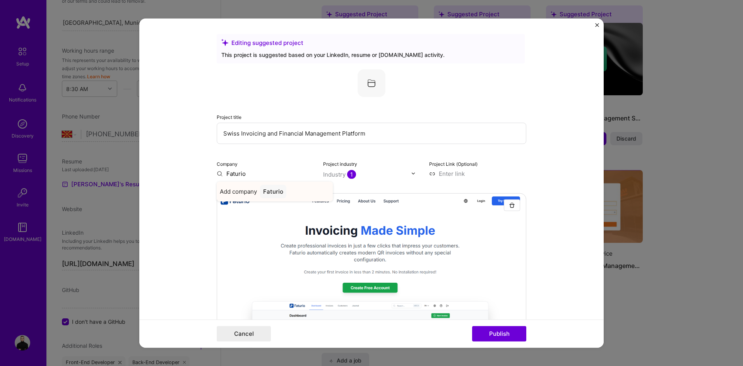
type input "Faturio"
click at [240, 186] on div "Add company Faturio" at bounding box center [275, 191] width 116 height 20
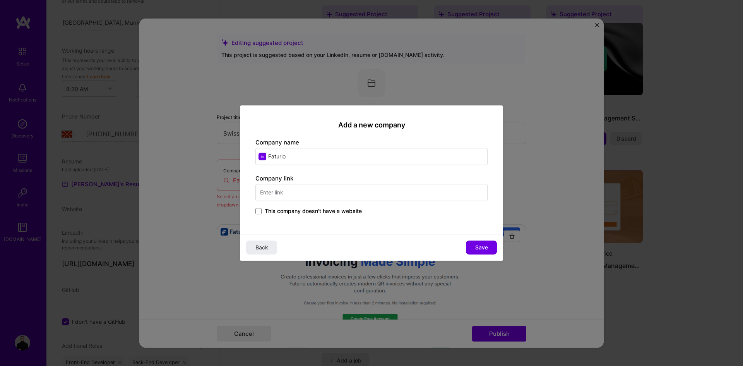
click at [293, 195] on input "text" at bounding box center [371, 192] width 232 height 17
type input "[DOMAIN_NAME]"
click at [492, 248] on button "Save" at bounding box center [481, 247] width 31 height 14
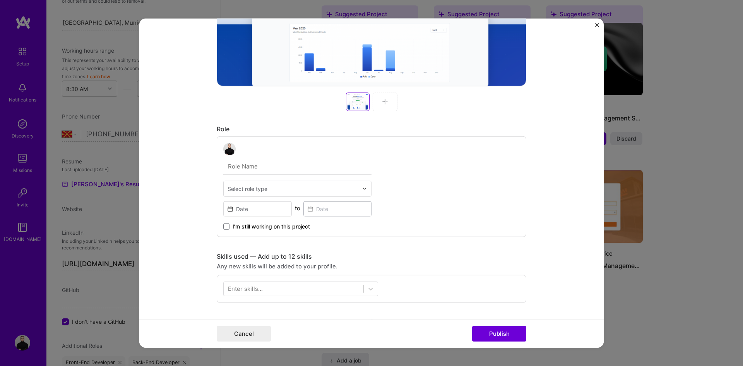
scroll to position [348, 0]
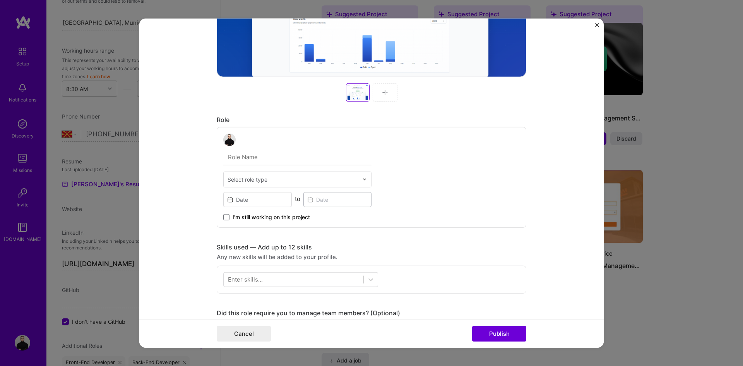
click at [289, 159] on input "text" at bounding box center [297, 157] width 148 height 16
type input "full"
click at [258, 172] on div "Select role type" at bounding box center [293, 178] width 139 height 15
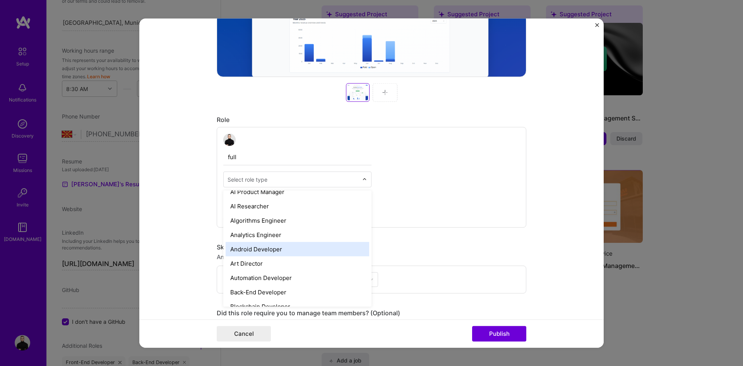
scroll to position [77, 0]
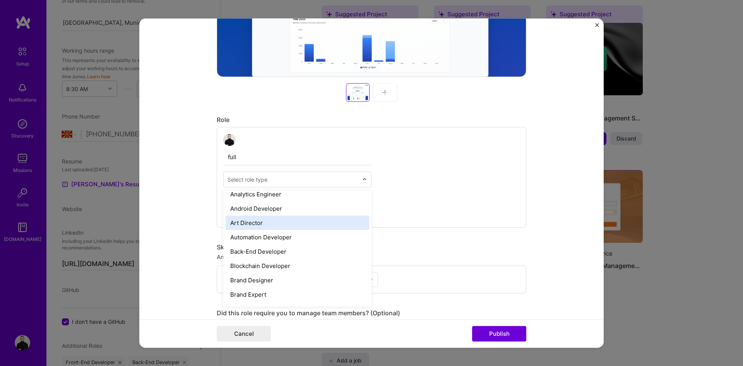
click at [487, 188] on div "full option Art Director focused, 8 of 70. 70 results available. Use Up and Dow…" at bounding box center [372, 177] width 310 height 101
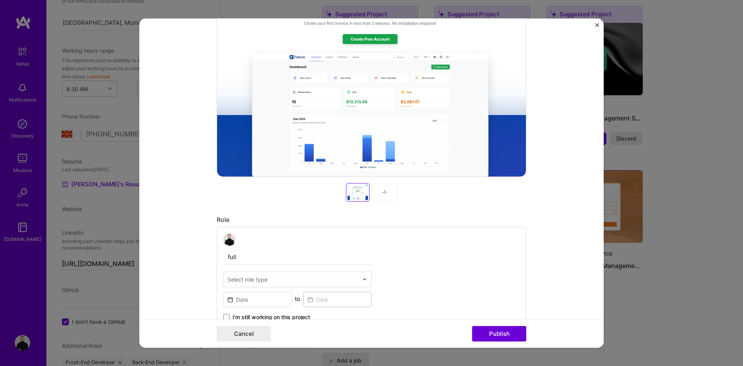
scroll to position [310, 0]
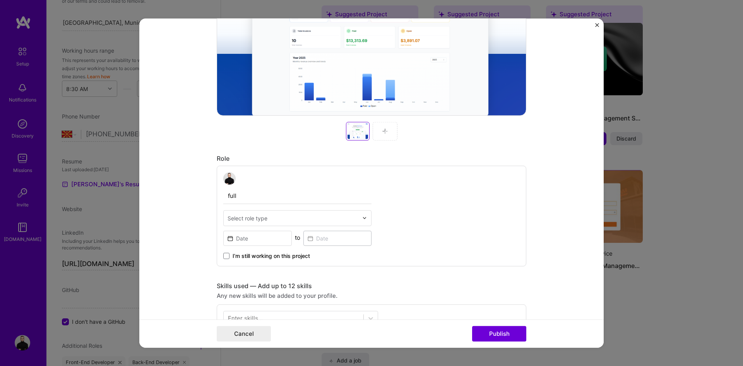
click at [235, 320] on div "Cancel Publish" at bounding box center [371, 333] width 464 height 28
click at [242, 326] on button "Cancel" at bounding box center [244, 333] width 54 height 15
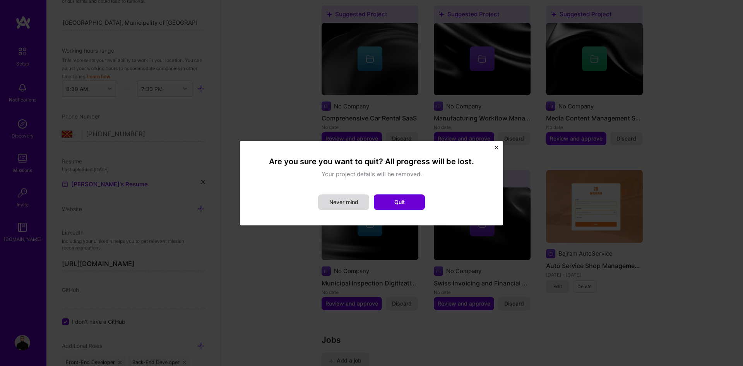
click at [358, 206] on button "Never mind" at bounding box center [343, 201] width 51 height 15
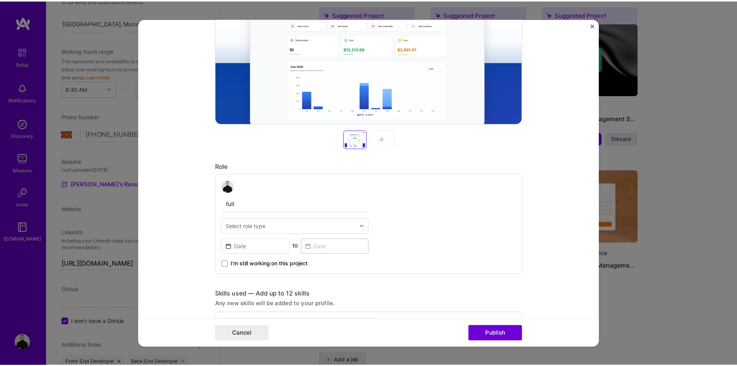
scroll to position [294, 0]
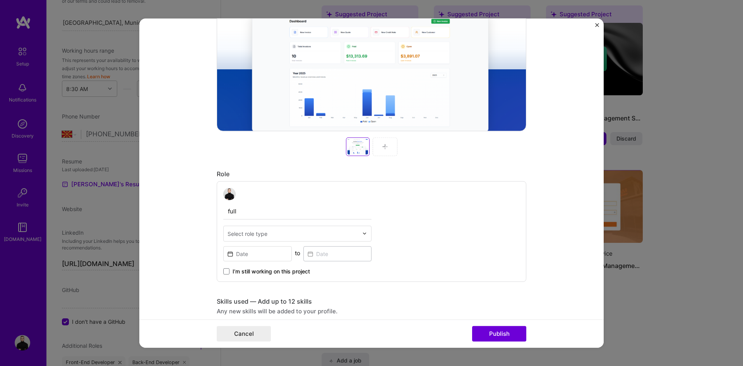
click at [596, 25] on img "Close" at bounding box center [597, 25] width 4 height 4
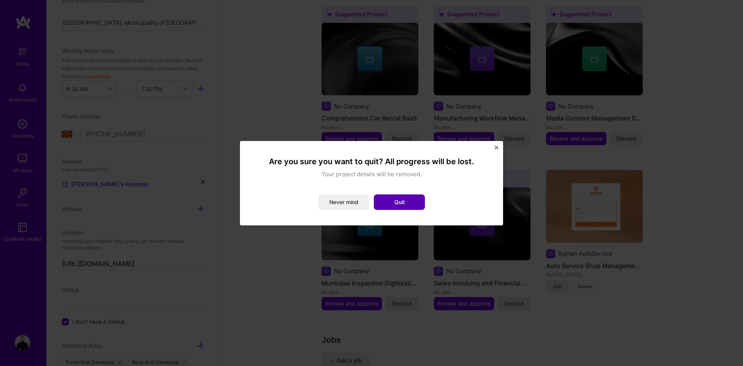
click at [396, 197] on button "Quit" at bounding box center [399, 201] width 51 height 15
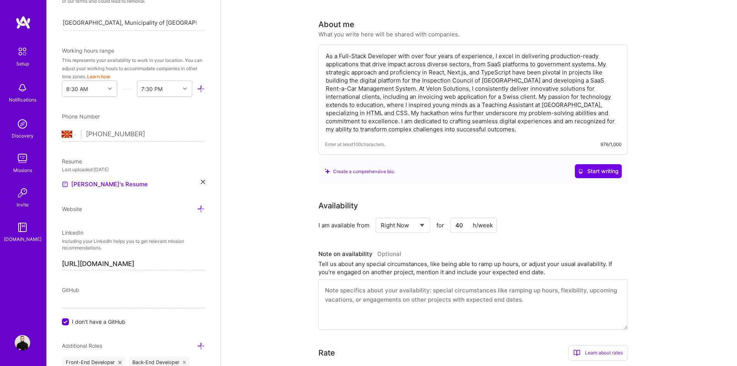
scroll to position [0, 0]
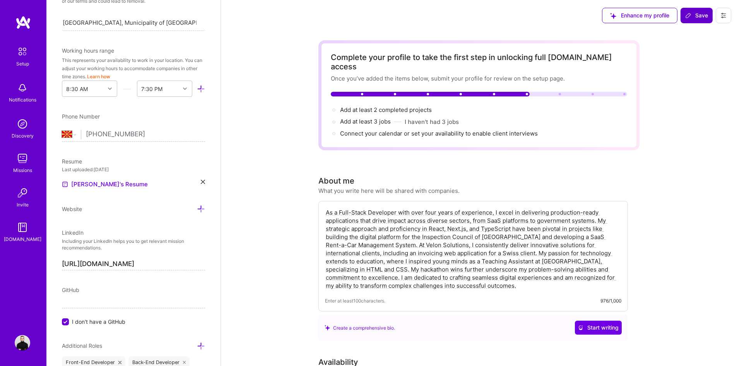
click at [688, 21] on button "Save" at bounding box center [697, 15] width 32 height 15
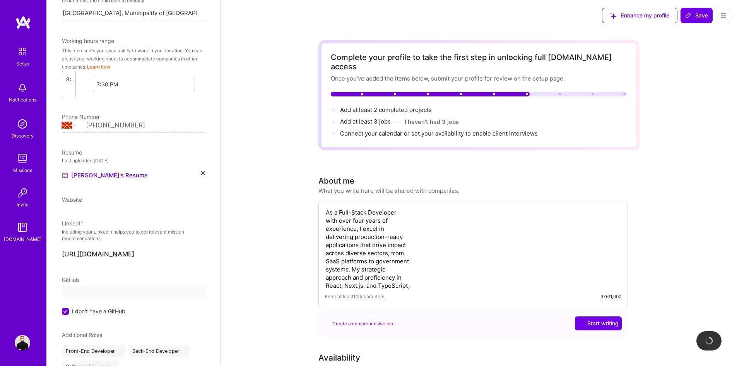
scroll to position [172, 0]
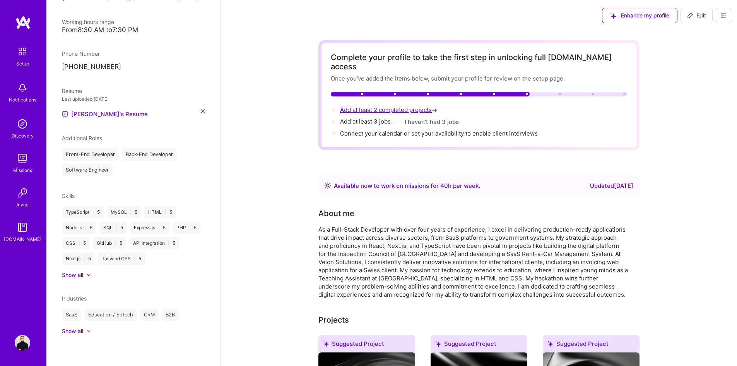
click at [375, 106] on span "Add at least 2 completed projects →" at bounding box center [389, 109] width 99 height 7
select select "MK"
select select "Right Now"
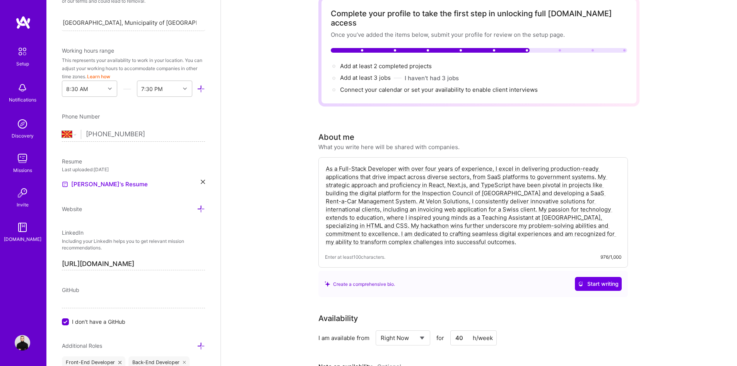
scroll to position [39, 0]
